Goal: Information Seeking & Learning: Compare options

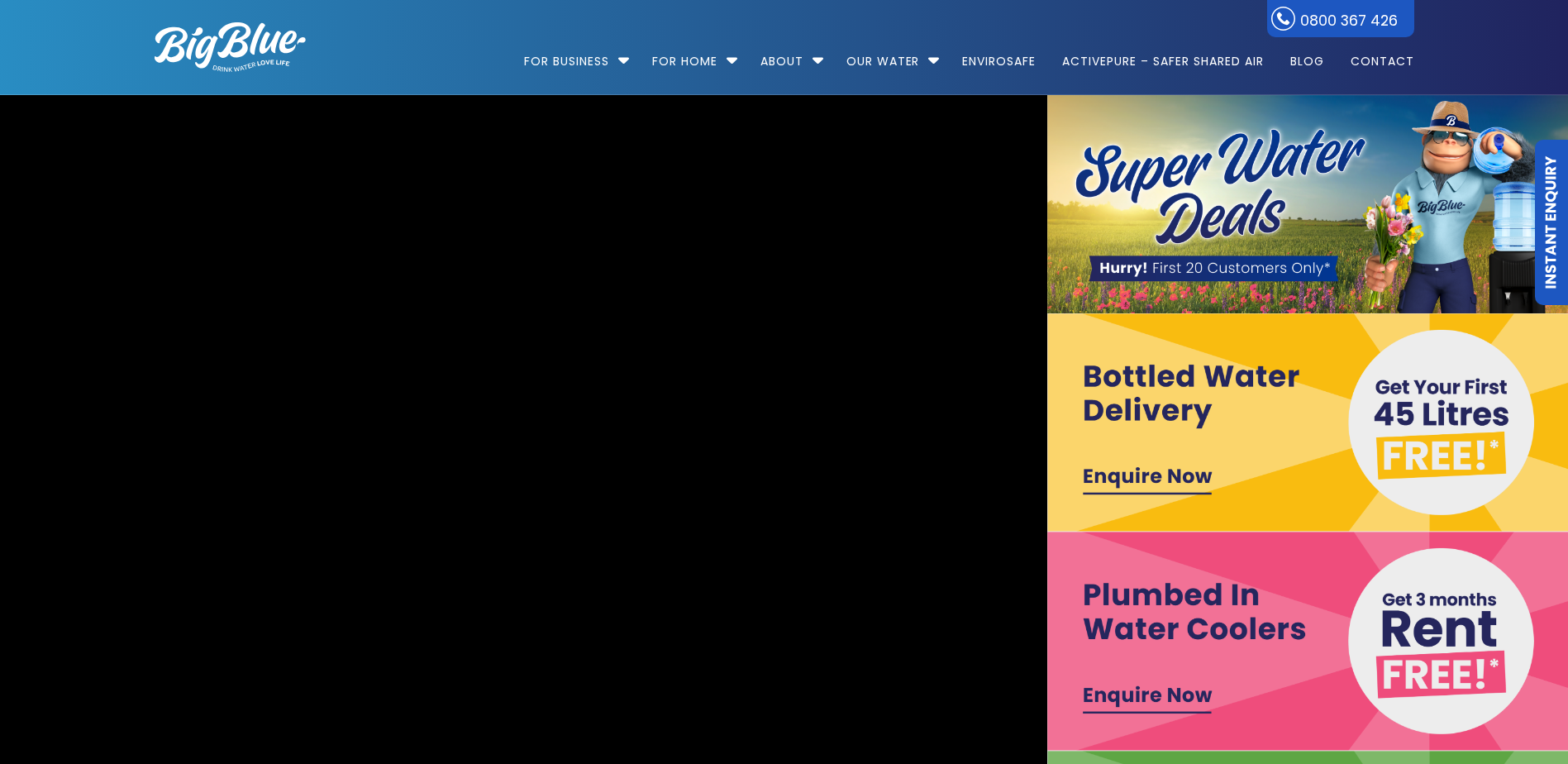
click at [1221, 615] on img at bounding box center [1309, 640] width 525 height 218
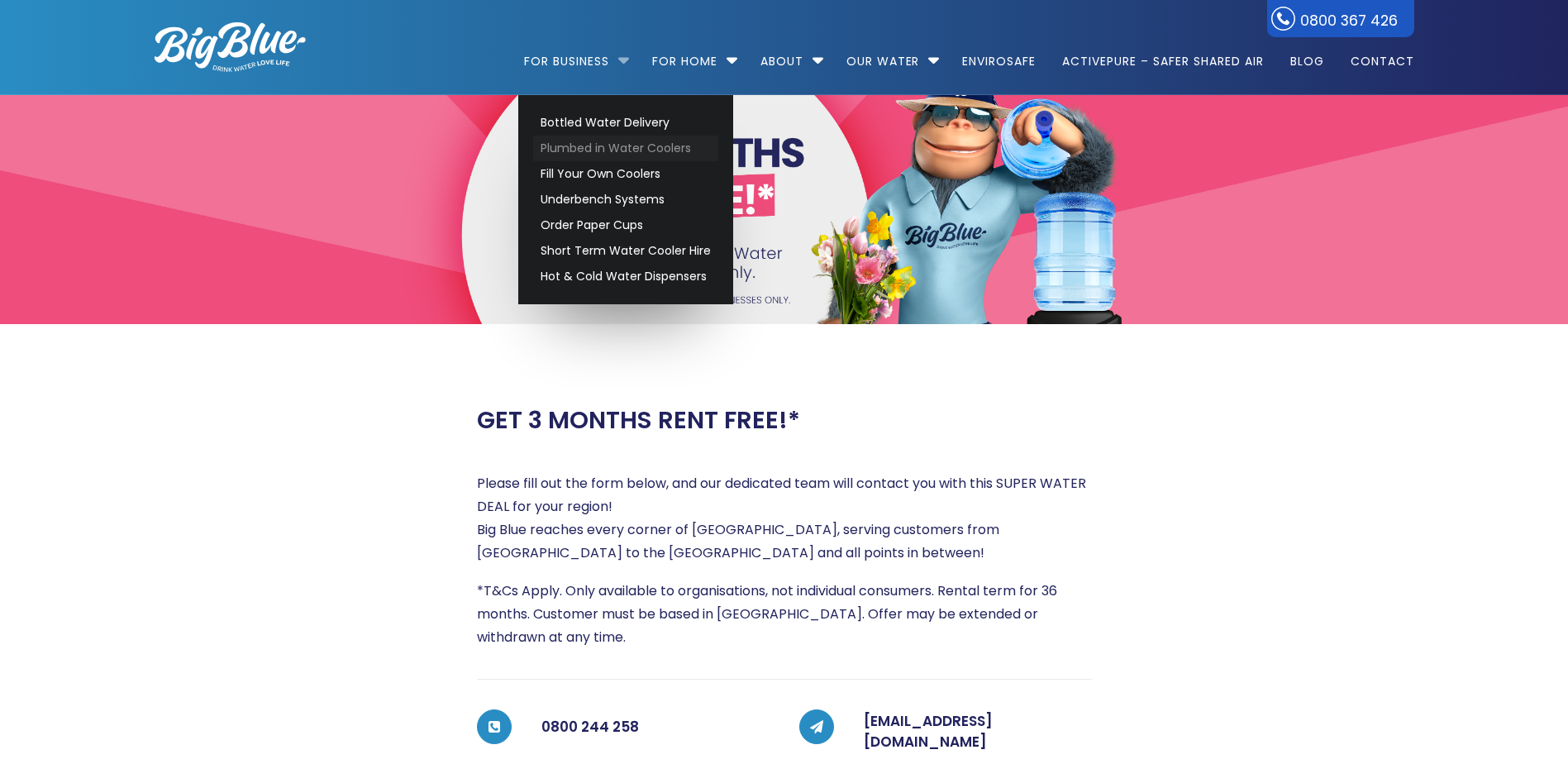
click at [600, 151] on link "Plumbed in Water Coolers" at bounding box center [626, 148] width 185 height 26
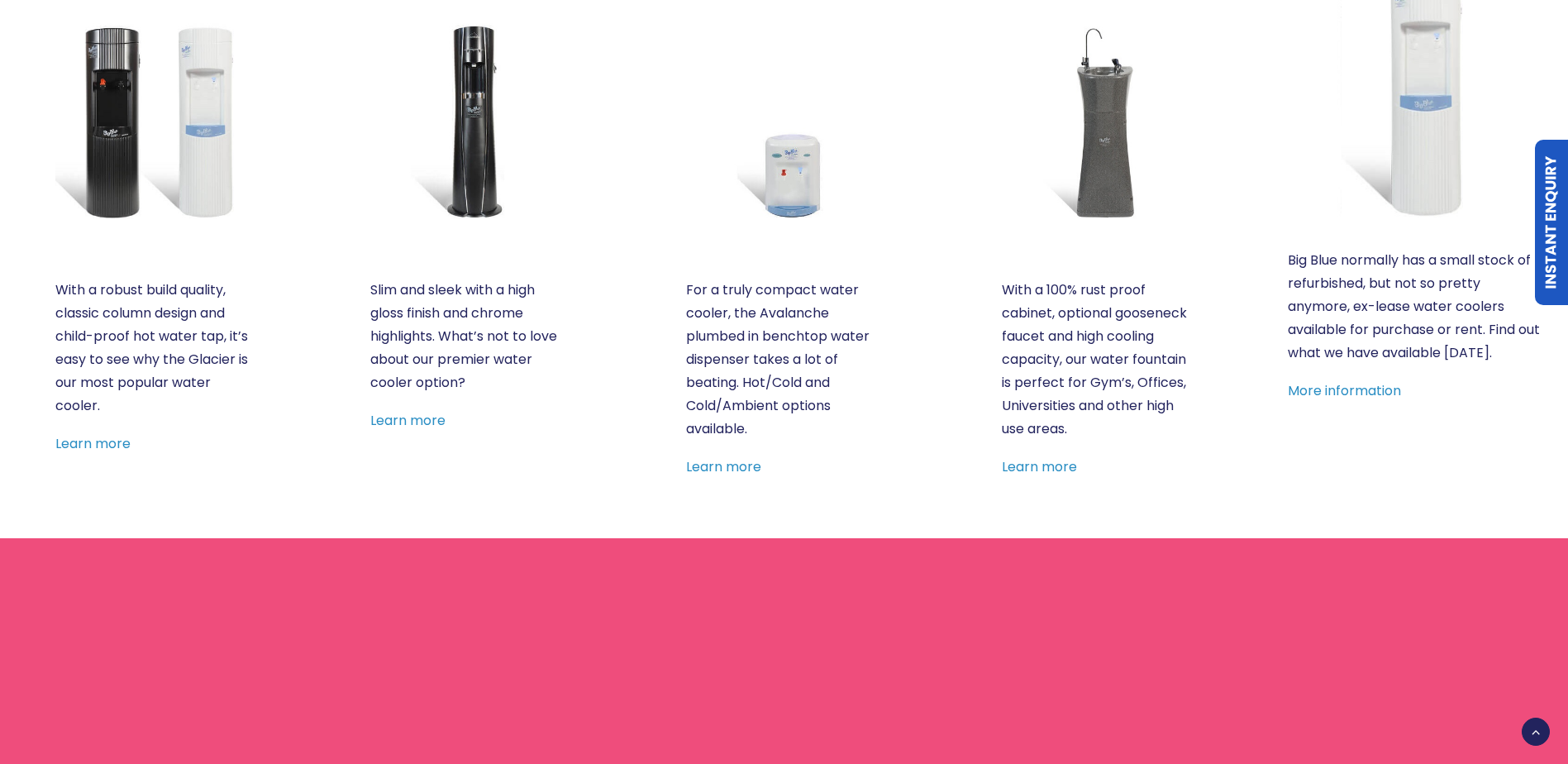
scroll to position [578, 0]
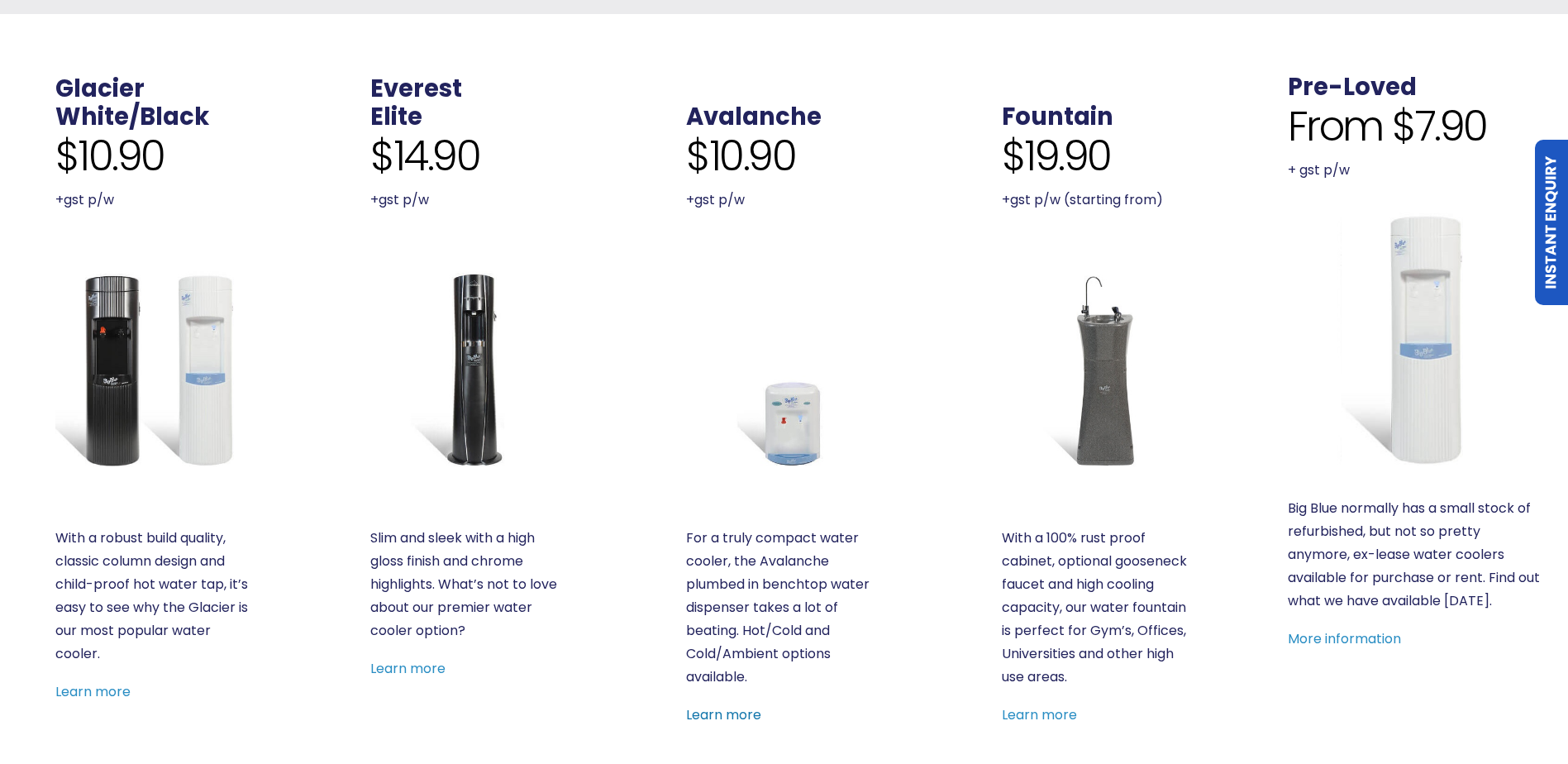
click at [730, 713] on link "Learn more" at bounding box center [724, 715] width 75 height 19
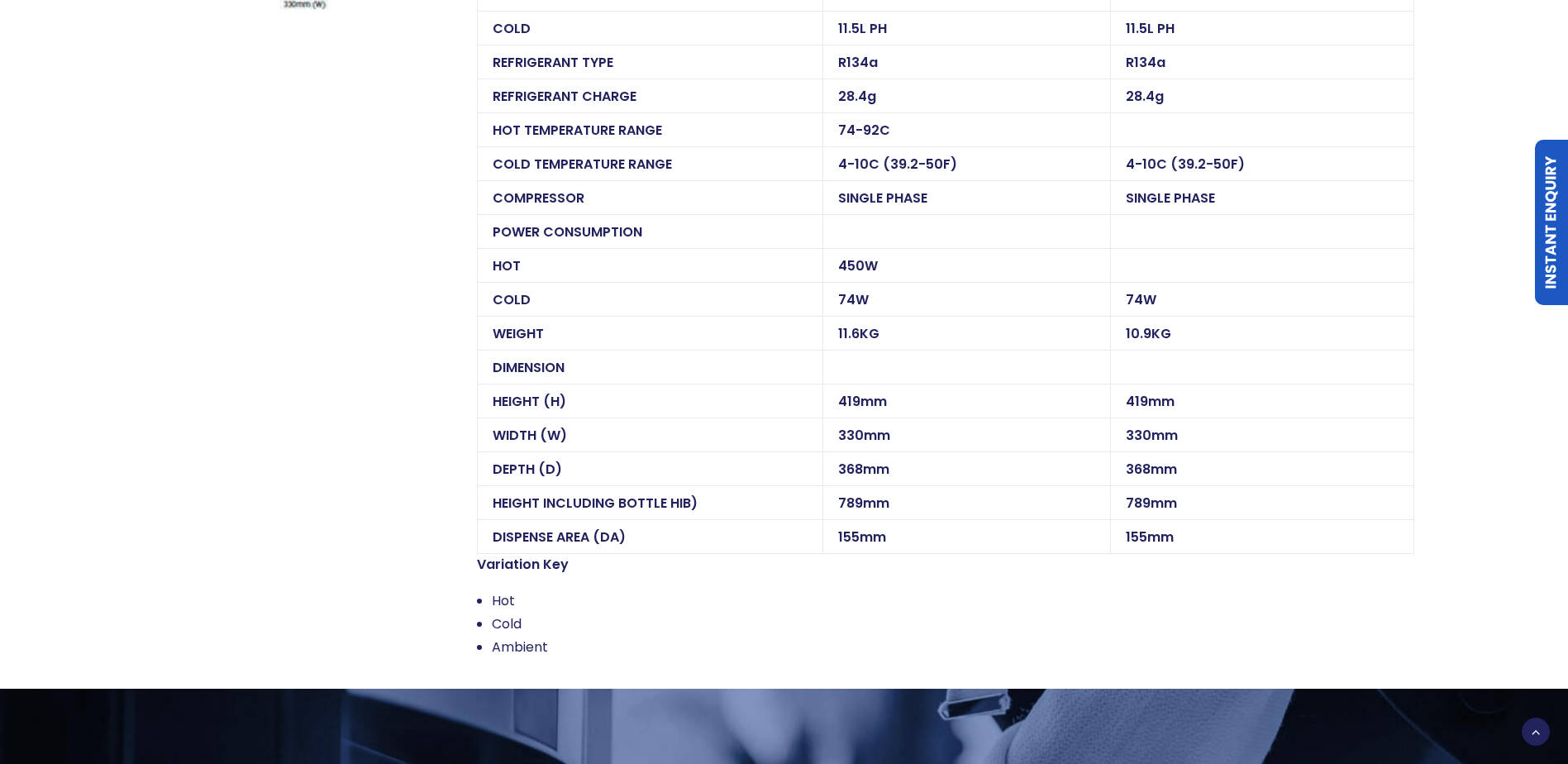
scroll to position [1736, 0]
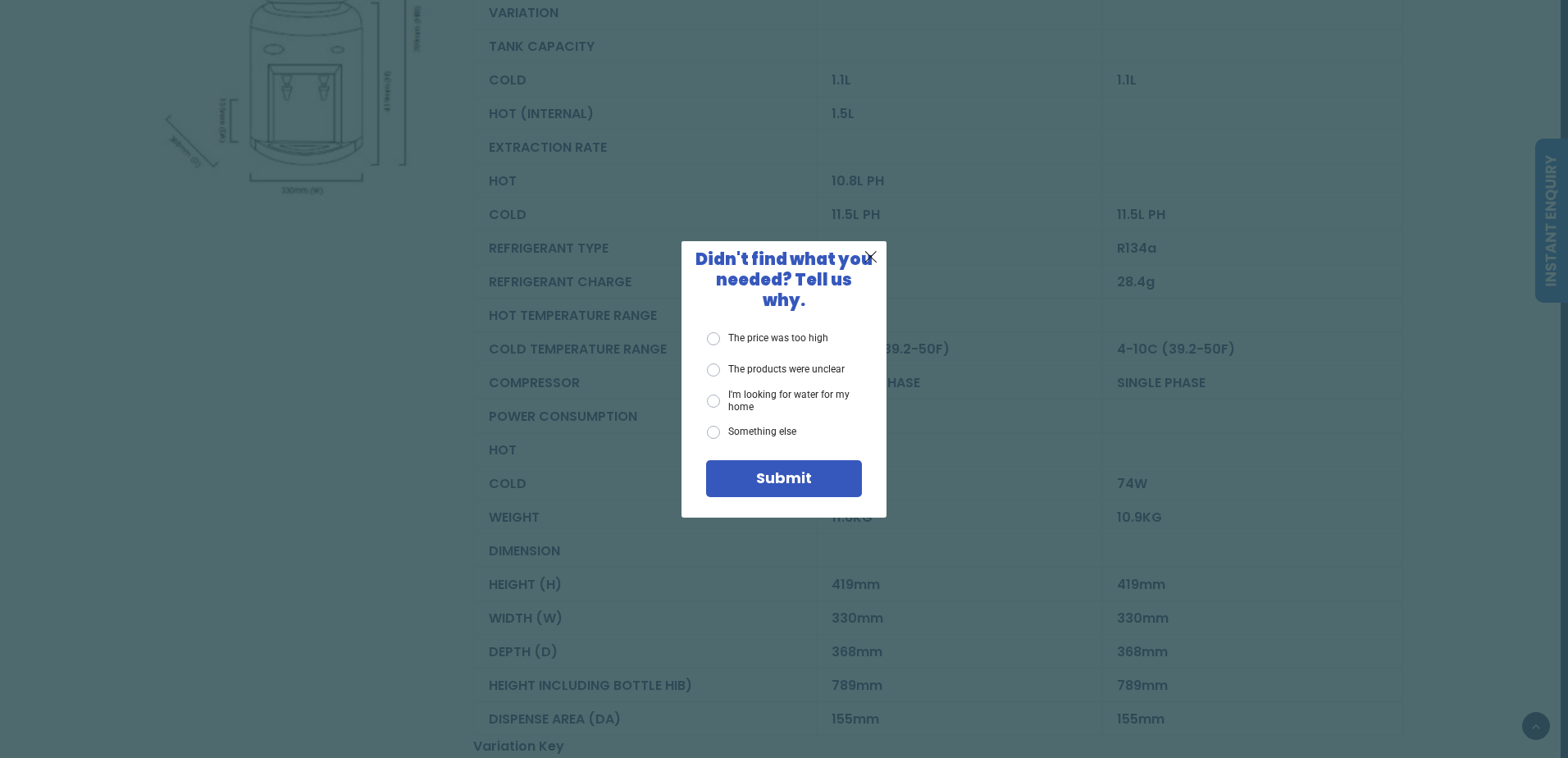
click at [949, 133] on div "X Didn't find what you needed? Tell us why. The price was too high The products…" at bounding box center [784, 379] width 1568 height 758
click at [877, 266] on span "X" at bounding box center [871, 256] width 15 height 21
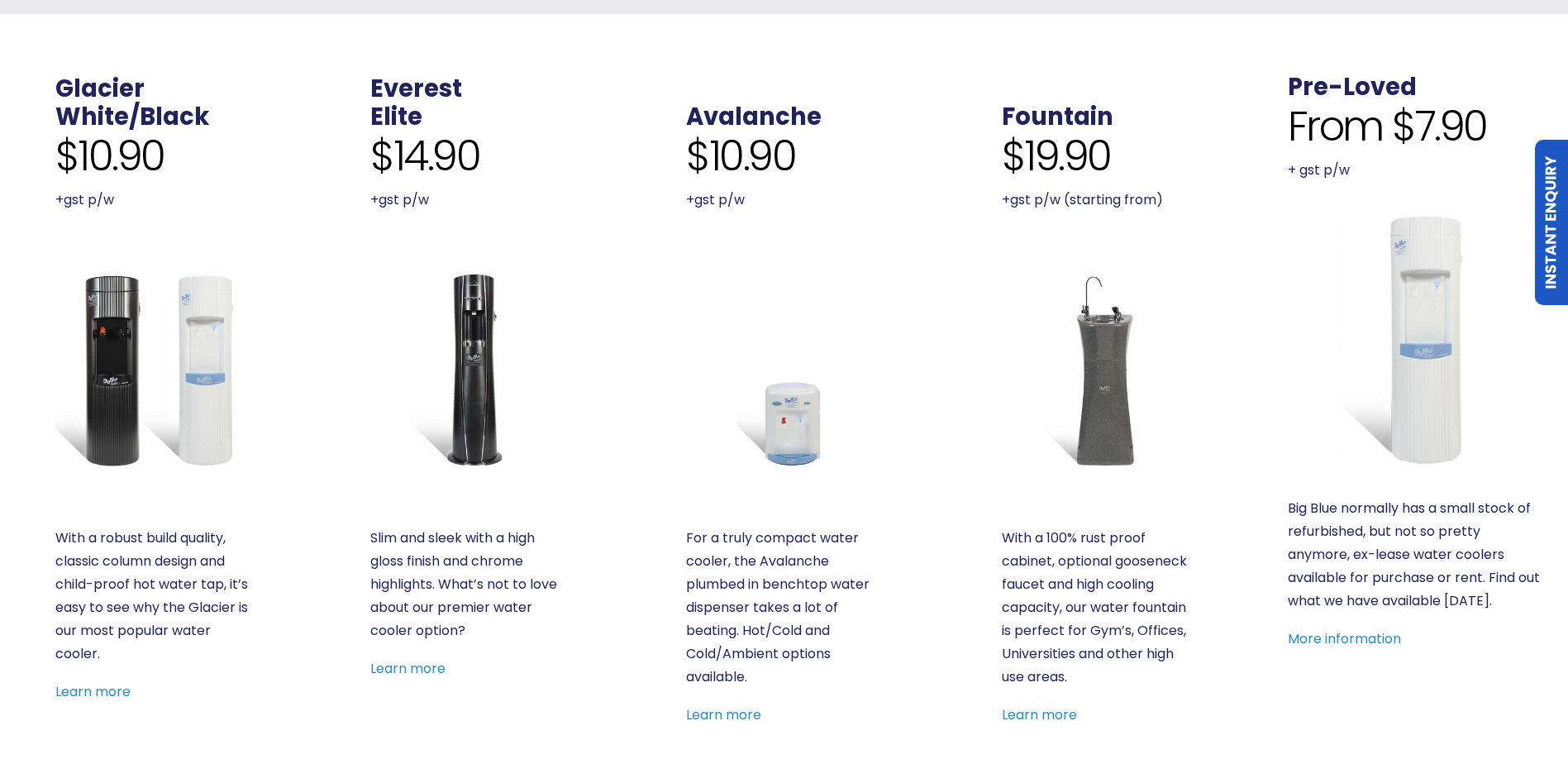
click at [474, 383] on img at bounding box center [468, 369] width 196 height 196
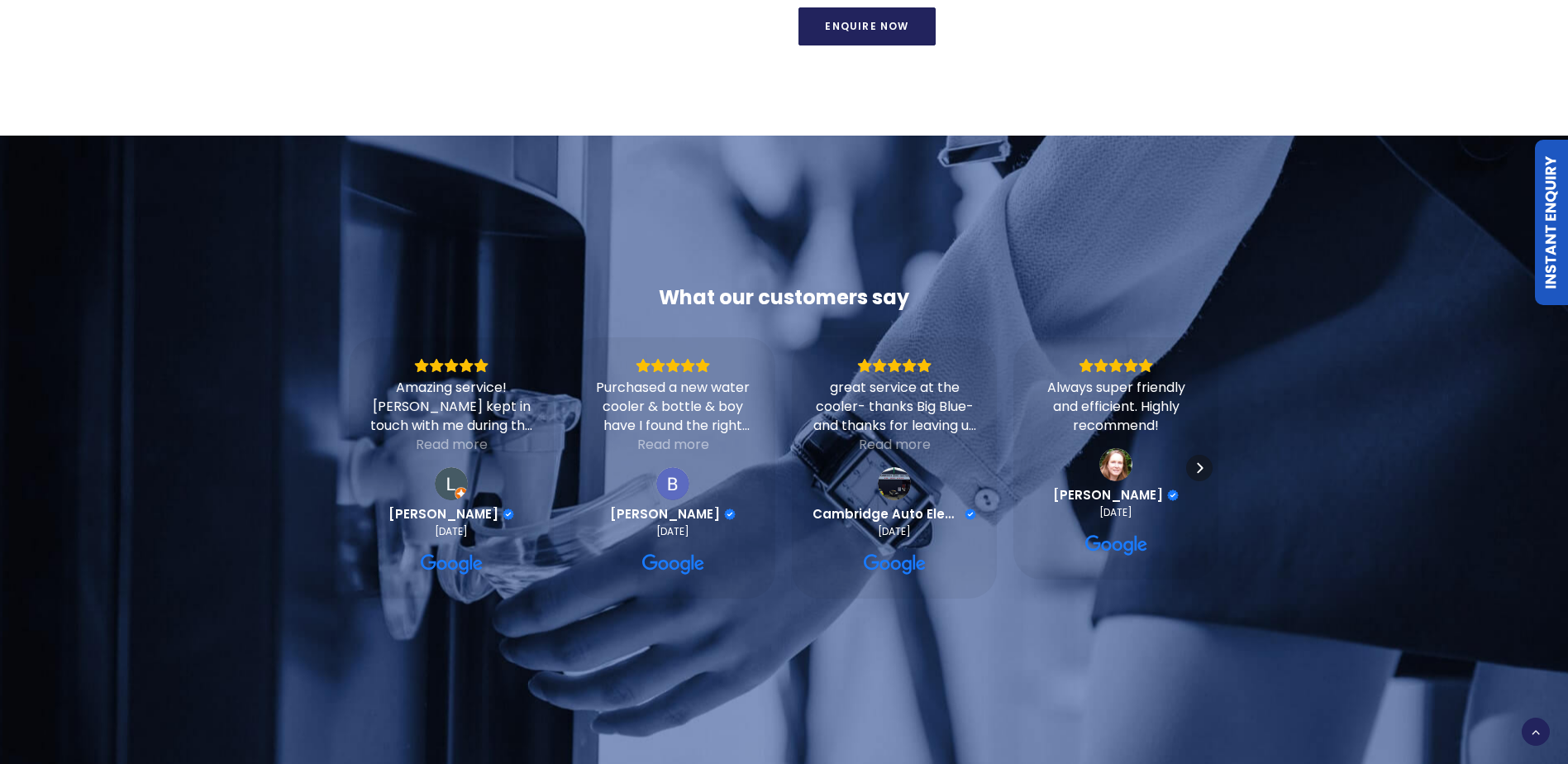
scroll to position [1405, 0]
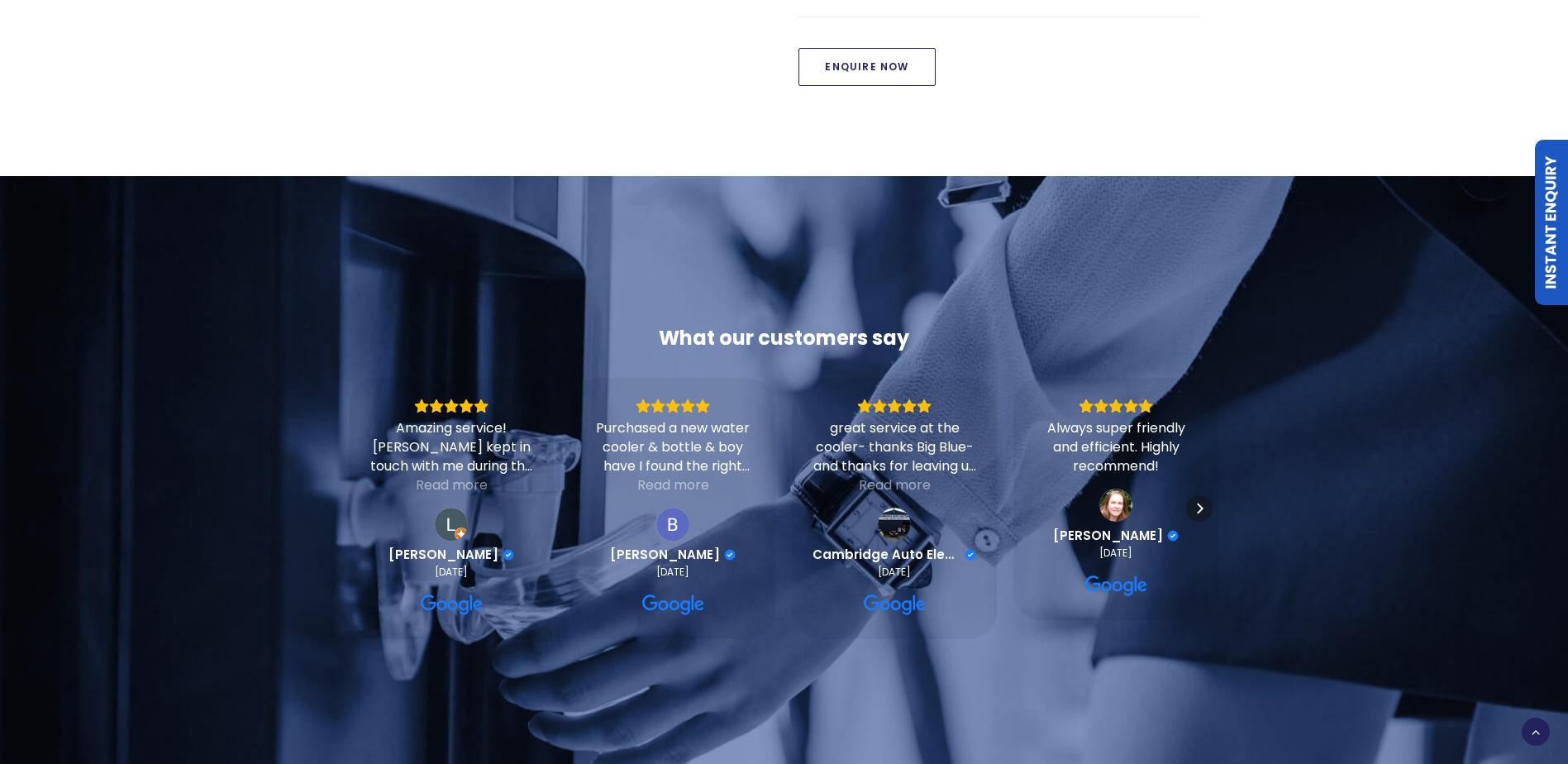
click at [853, 86] on link "Enquire Now" at bounding box center [866, 67] width 136 height 38
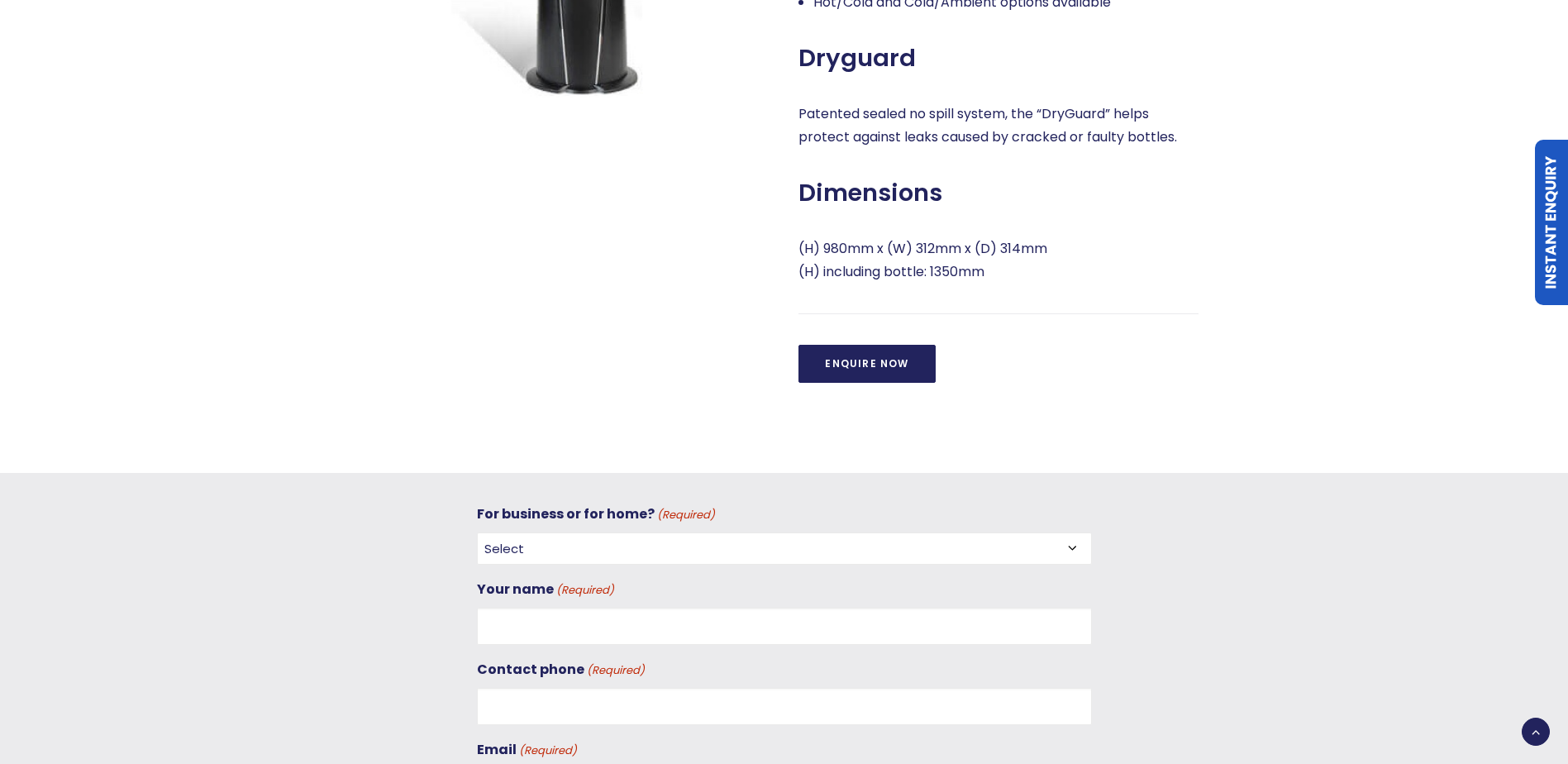
scroll to position [943, 0]
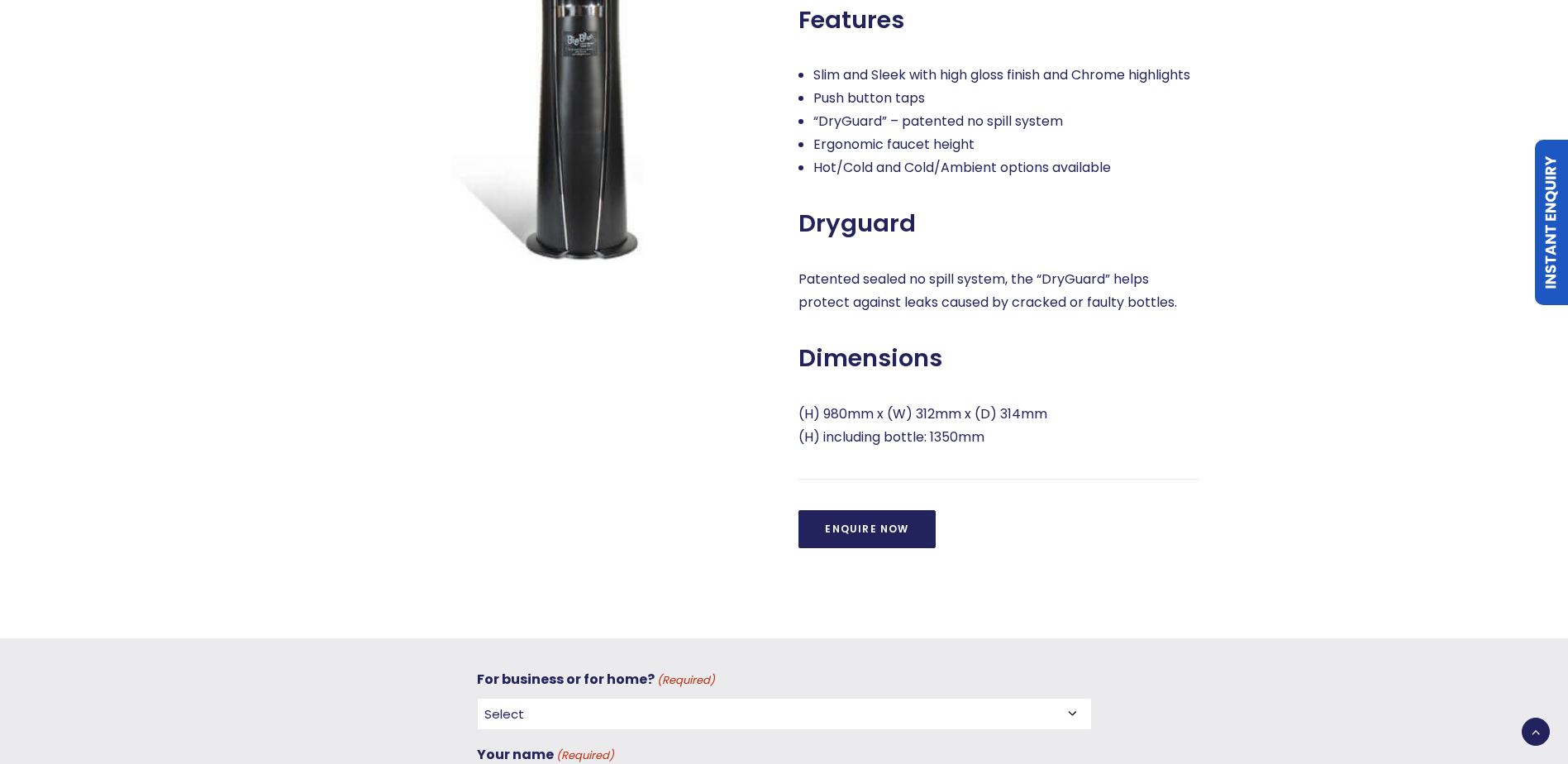
click at [900, 419] on div "Everest Elite From $14.90 + gst per week Features Slim and Sleek with high glos…" at bounding box center [998, 206] width 400 height 686
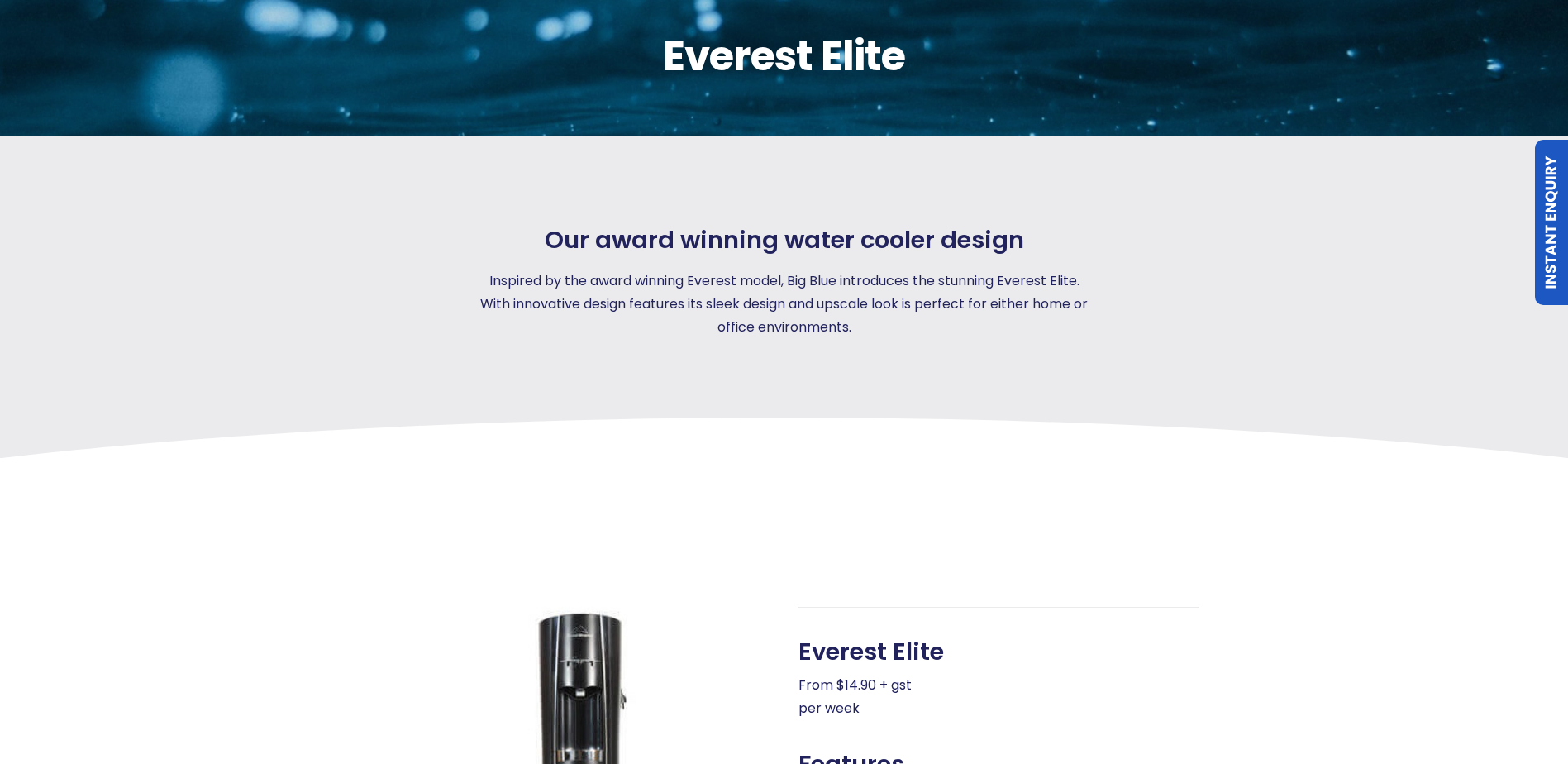
scroll to position [364, 0]
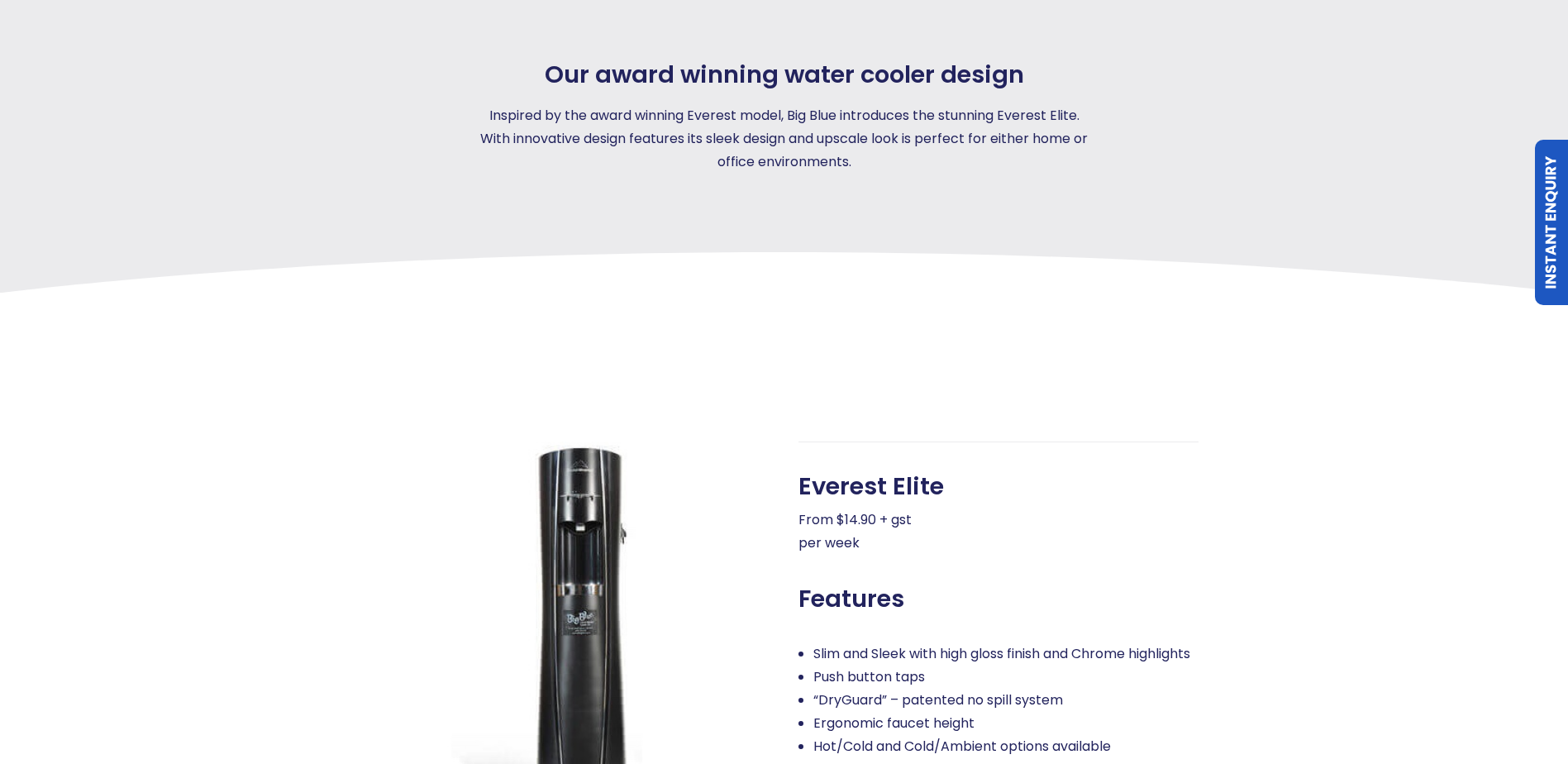
click at [570, 531] on img at bounding box center [568, 640] width 400 height 400
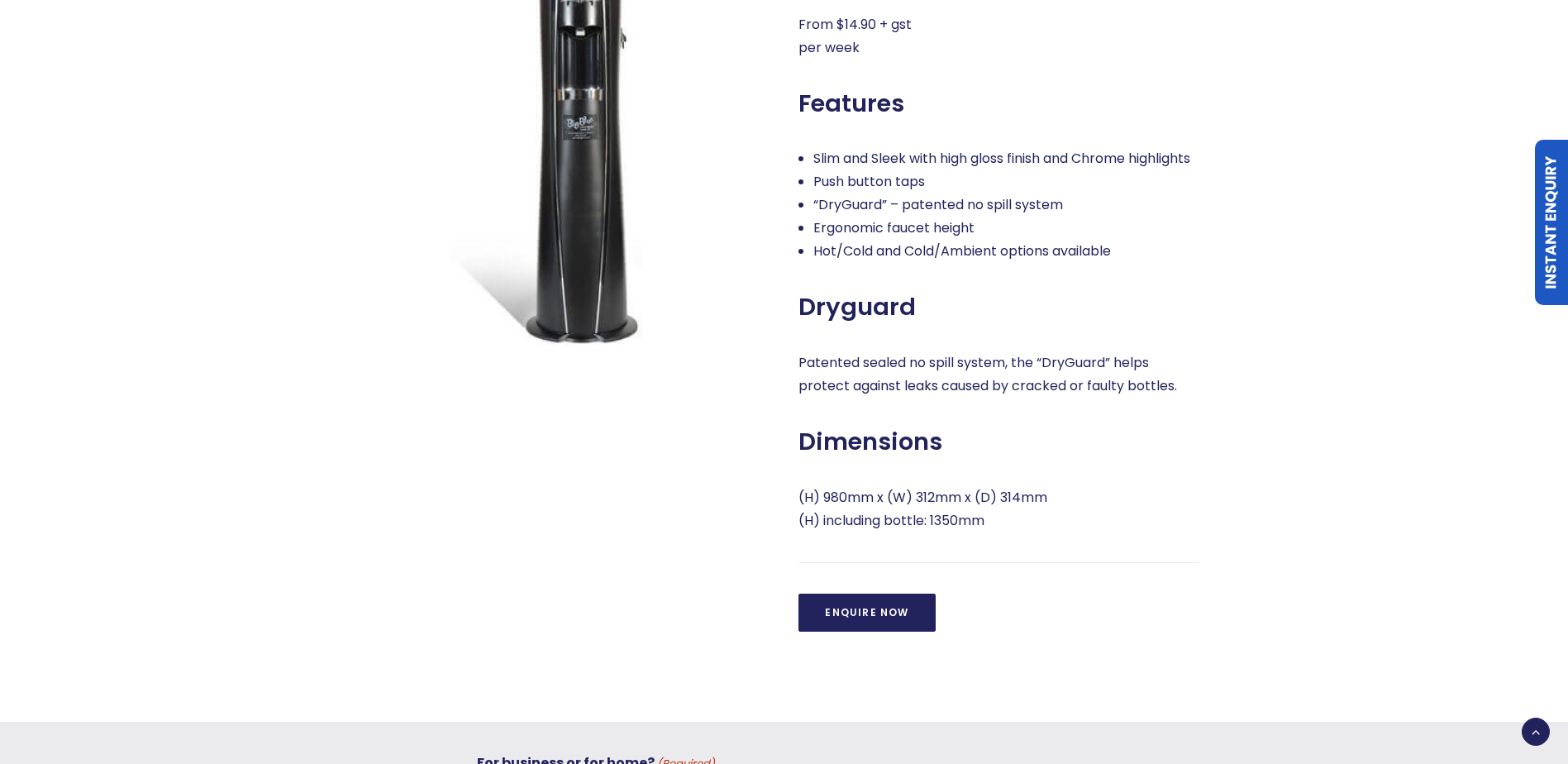
scroll to position [860, 0]
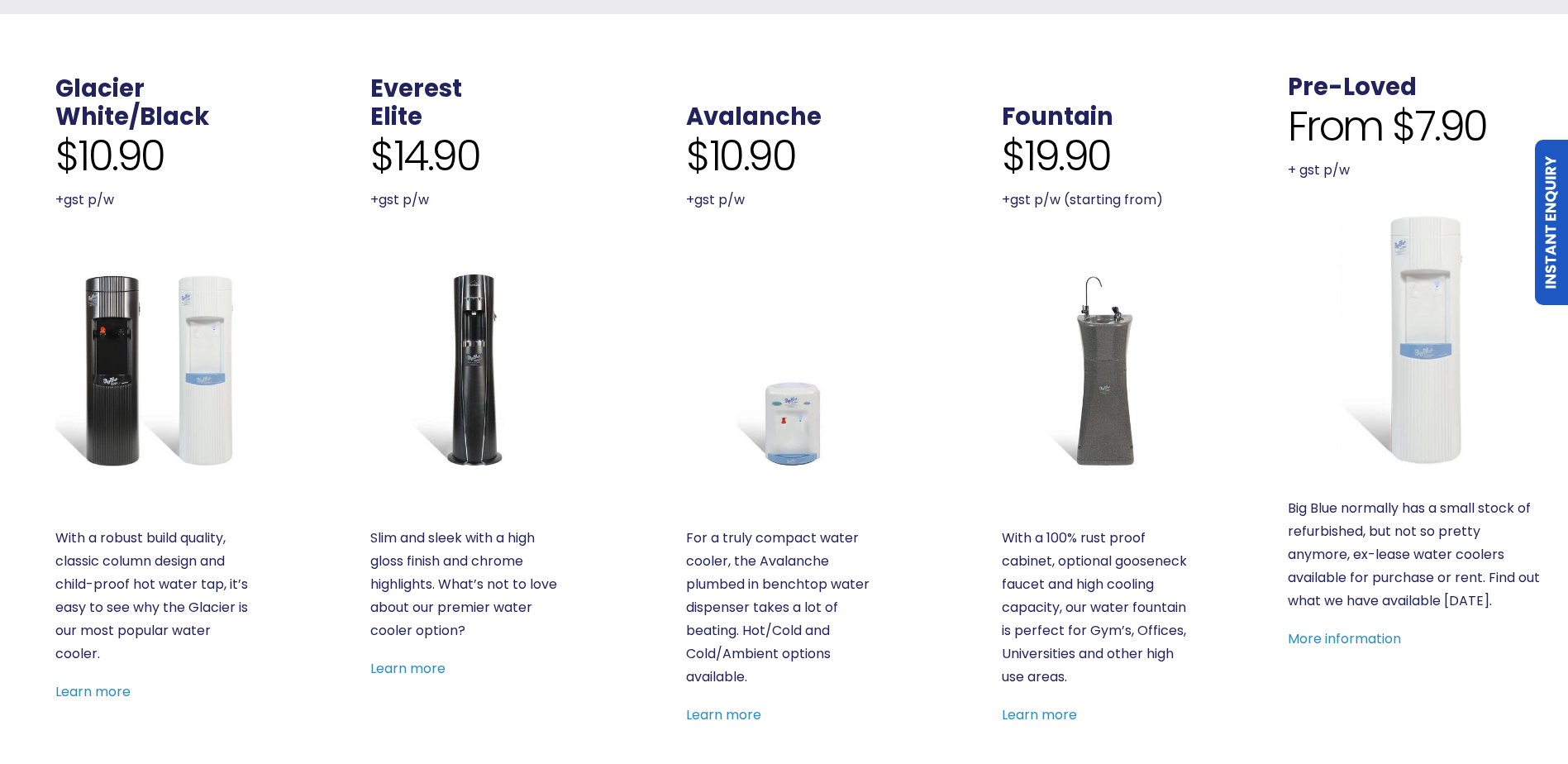
click at [1101, 407] on img at bounding box center [1100, 369] width 196 height 196
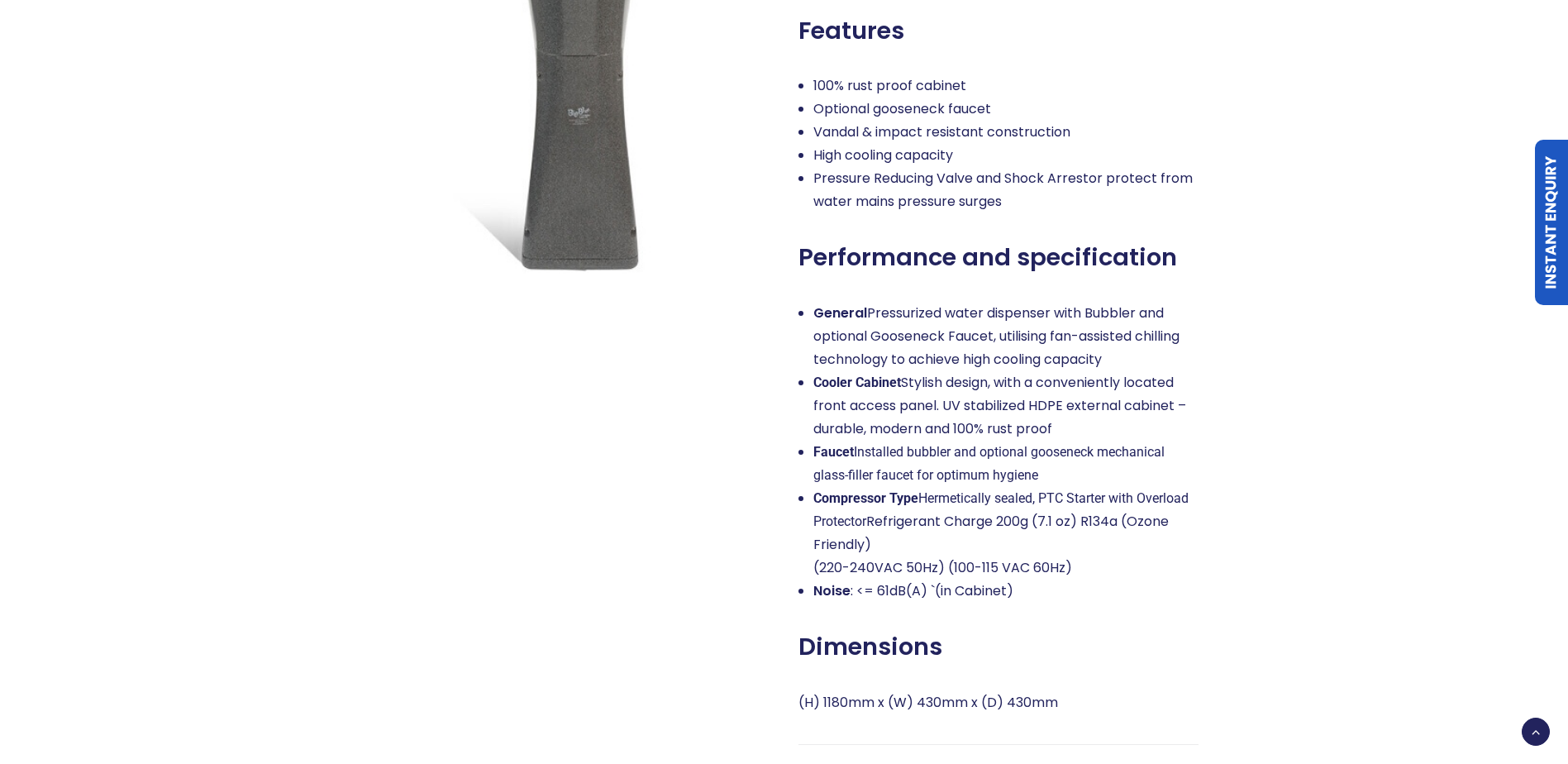
scroll to position [1157, 0]
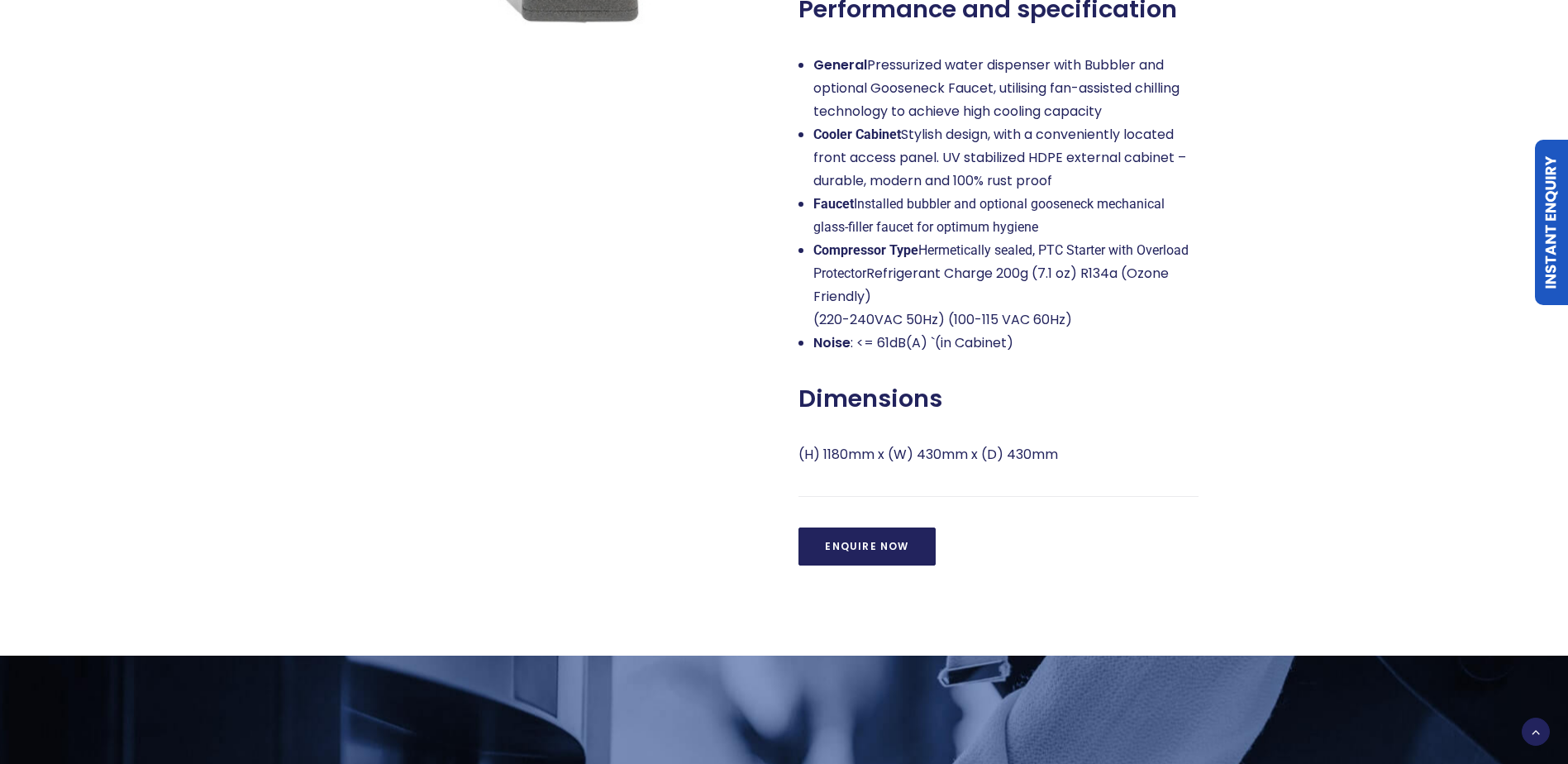
click at [847, 464] on p "(H) 1180mm x (W) 430mm x (D) 430mm" at bounding box center [998, 454] width 400 height 23
click at [815, 471] on div "RM30 Fountain From $19.90 + gst per week Features 100% rust proof cabinet Optio…" at bounding box center [998, 96] width 400 height 941
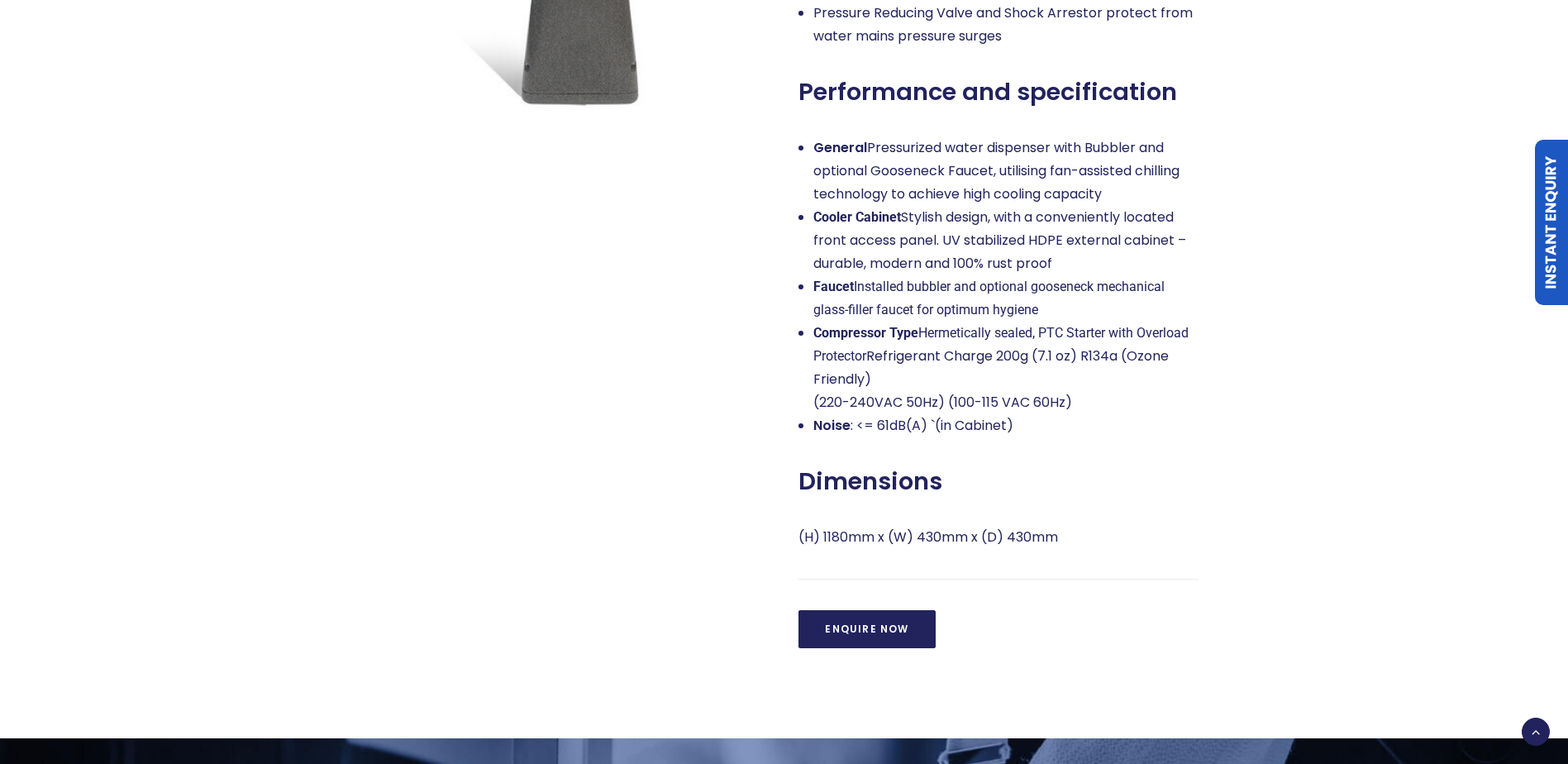
scroll to position [826, 0]
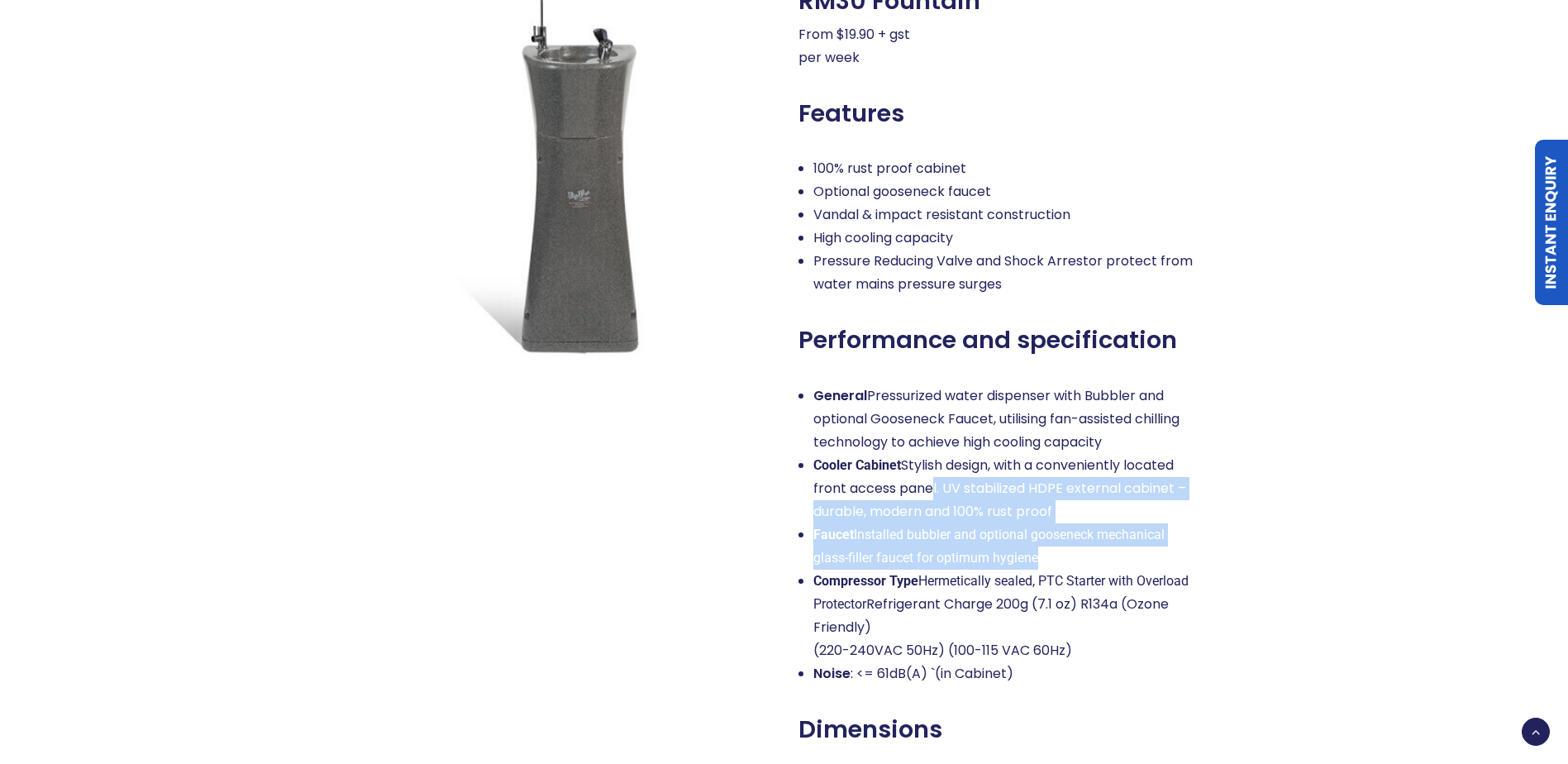
drag, startPoint x: 935, startPoint y: 488, endPoint x: 1085, endPoint y: 551, distance: 162.7
click at [1085, 551] on ul "General Pressurized water dispenser with Bubbler and optional Gooseneck Faucet,…" at bounding box center [998, 534] width 400 height 301
click at [1086, 552] on li "Faucet Installed bubbler and optional gooseneck mechanical glass-filler faucet …" at bounding box center [1005, 546] width 385 height 47
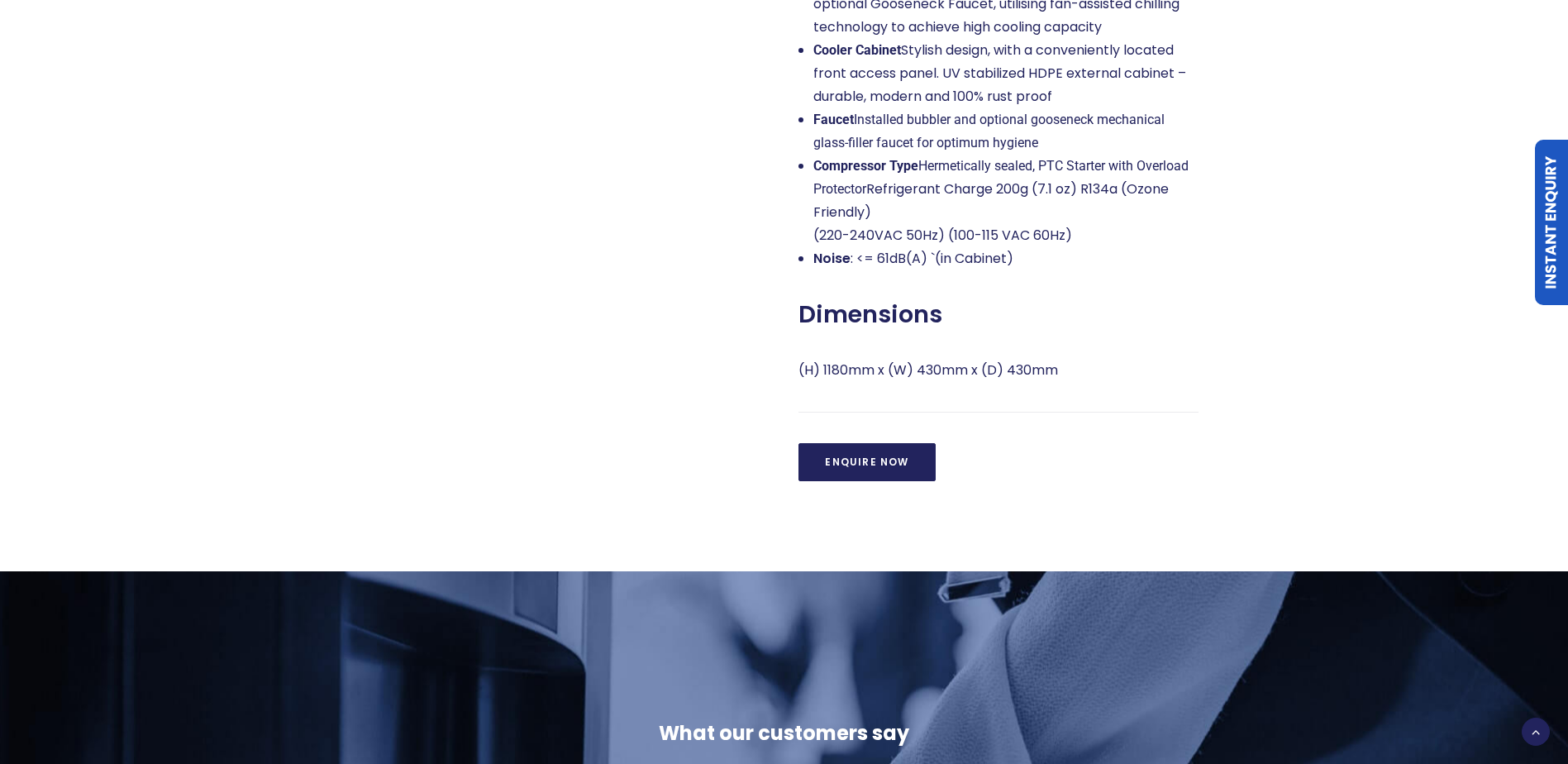
scroll to position [1074, 0]
